Goal: Complete application form

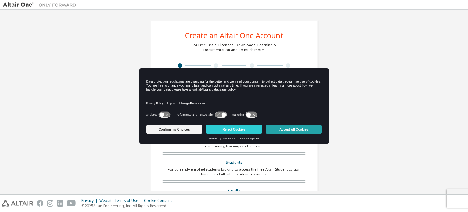
click at [295, 130] on button "Accept All Cookies" at bounding box center [294, 129] width 56 height 9
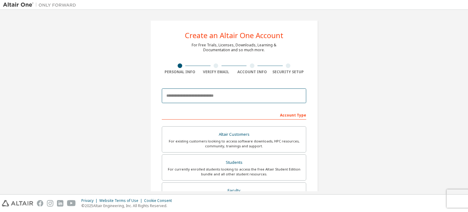
click at [223, 90] on input "email" at bounding box center [234, 95] width 144 height 15
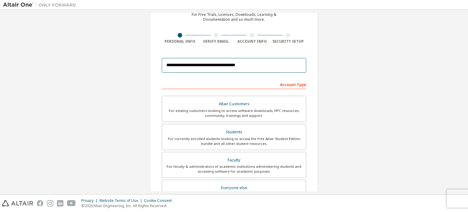
scroll to position [61, 0]
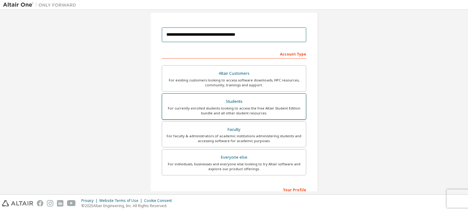
type input "**********"
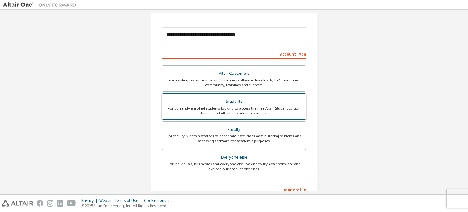
click at [244, 106] on div "For currently enrolled students looking to access the free Altair Student Editi…" at bounding box center [234, 111] width 137 height 10
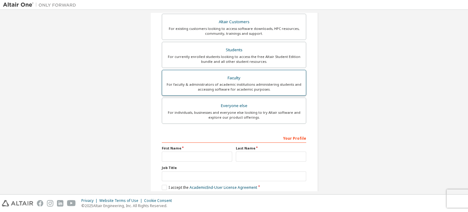
scroll to position [143, 0]
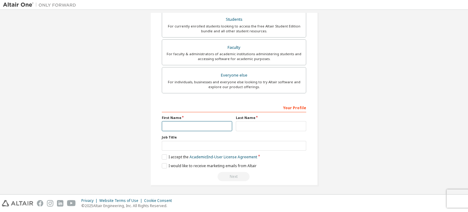
click at [197, 121] on input "text" at bounding box center [197, 126] width 70 height 10
type input "*****"
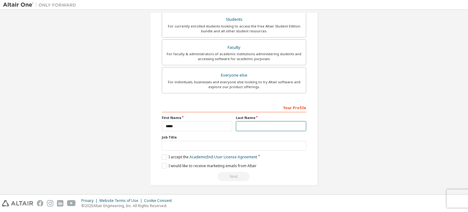
click at [252, 126] on input "text" at bounding box center [271, 126] width 70 height 10
type input "******"
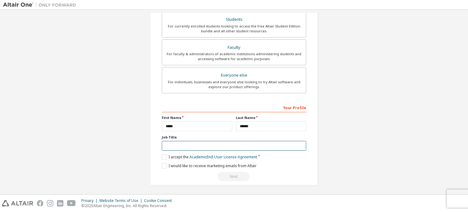
click at [232, 144] on input "text" at bounding box center [234, 146] width 144 height 10
type input "*******"
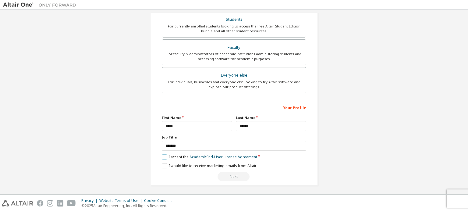
click at [166, 154] on label "I accept the Academic End-User License Agreement" at bounding box center [209, 156] width 95 height 5
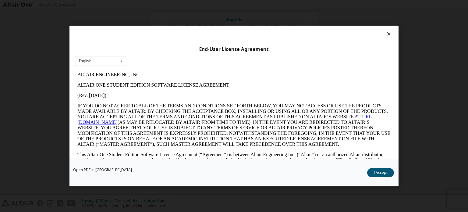
scroll to position [0, 0]
click at [438, 112] on div "End-User License Agreement English English Open PDF in New Tab I Accept" at bounding box center [234, 106] width 468 height 212
click at [386, 32] on icon at bounding box center [389, 33] width 6 height 5
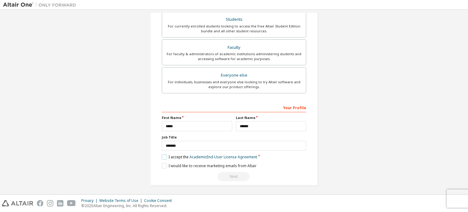
click at [172, 154] on label "I accept the Academic End-User License Agreement" at bounding box center [209, 156] width 95 height 5
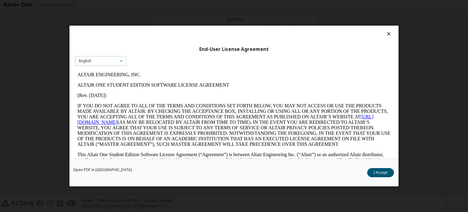
click at [121, 63] on icon at bounding box center [122, 60] width 8 height 9
click at [124, 62] on icon at bounding box center [122, 60] width 8 height 9
click at [386, 32] on icon at bounding box center [389, 33] width 6 height 5
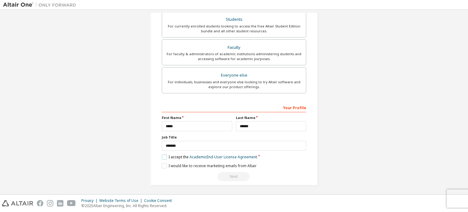
click at [165, 155] on label "I accept the Academic End-User License Agreement" at bounding box center [209, 156] width 95 height 5
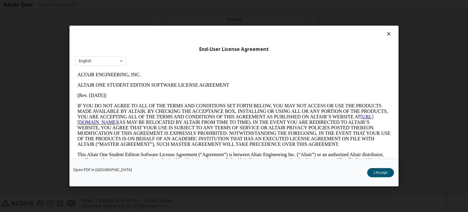
click at [387, 30] on div "End-User License Agreement English English" at bounding box center [234, 92] width 329 height 133
click at [386, 34] on icon at bounding box center [389, 33] width 6 height 5
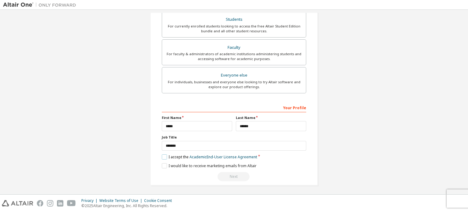
click at [165, 156] on label "I accept the Academic End-User License Agreement" at bounding box center [209, 156] width 95 height 5
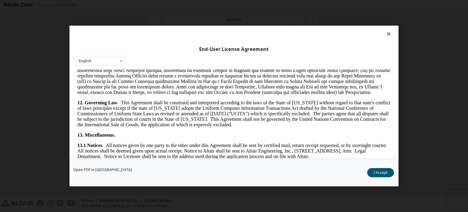
scroll to position [1023, 0]
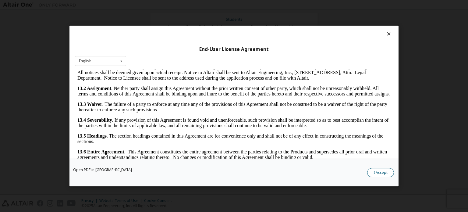
click at [378, 170] on button "I Accept" at bounding box center [380, 172] width 27 height 9
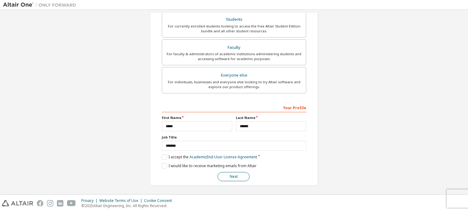
click at [230, 176] on button "Next" at bounding box center [234, 176] width 32 height 9
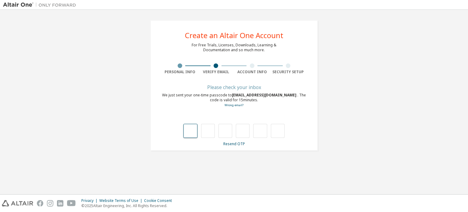
type input "*"
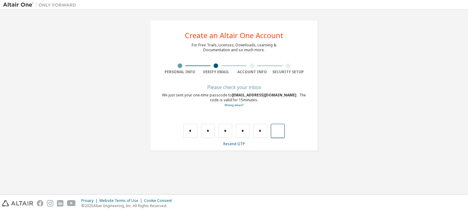
type input "*"
click at [293, 125] on div "Wrong code. Please try again" at bounding box center [234, 124] width 144 height 27
click at [235, 106] on link "Wrong email?" at bounding box center [234, 105] width 19 height 4
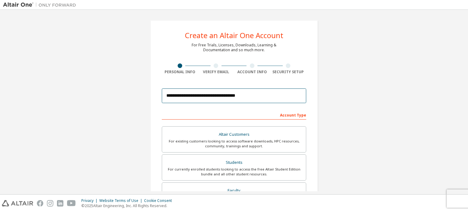
click at [175, 96] on input "**********" at bounding box center [234, 95] width 144 height 15
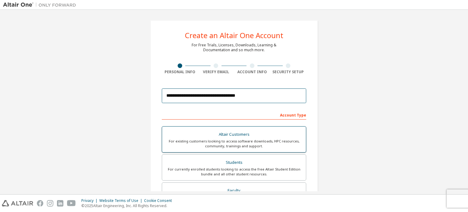
scroll to position [61, 0]
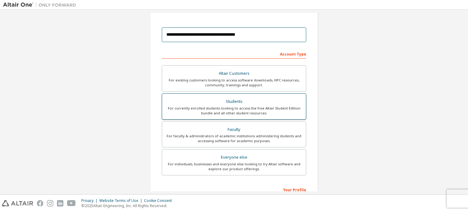
type input "**********"
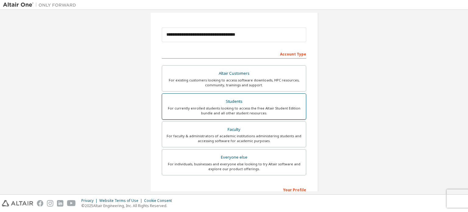
click at [223, 105] on div "Students" at bounding box center [234, 101] width 137 height 9
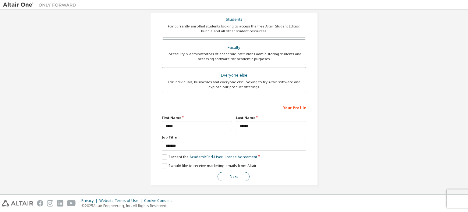
click at [240, 174] on button "Next" at bounding box center [234, 176] width 32 height 9
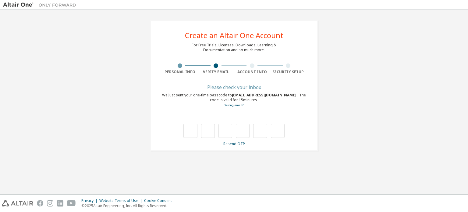
scroll to position [0, 0]
type input "*"
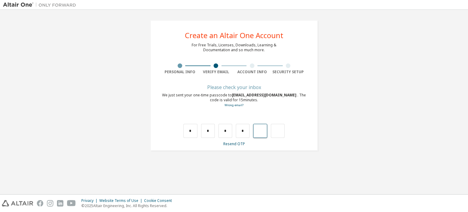
type input "*"
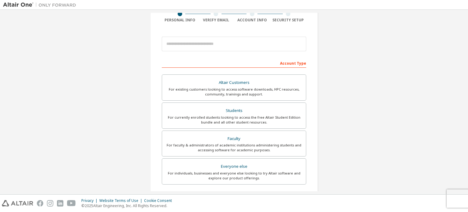
scroll to position [21, 0]
